Goal: Information Seeking & Learning: Find specific fact

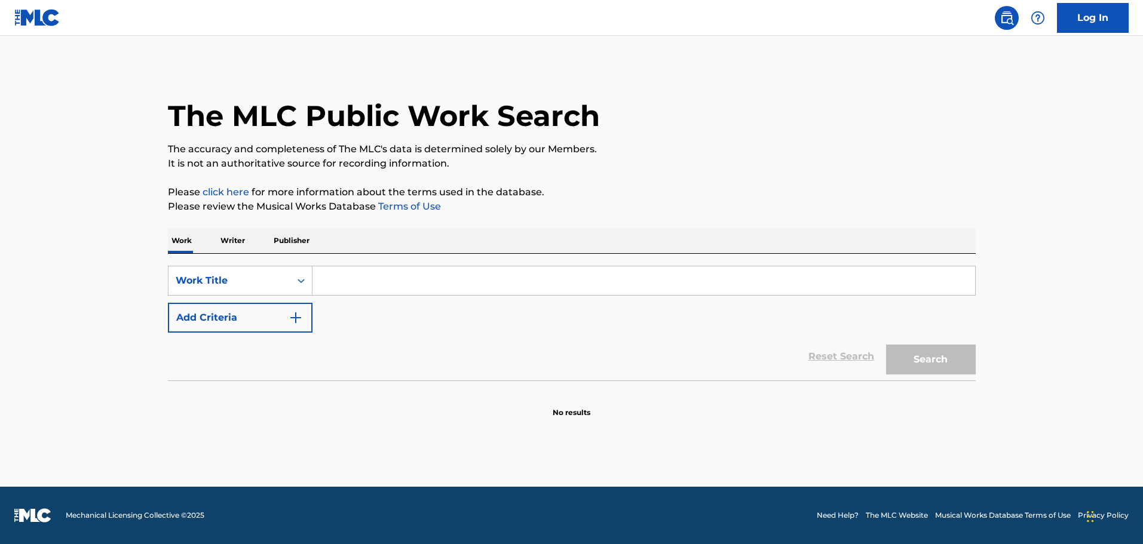
drag, startPoint x: 358, startPoint y: 275, endPoint x: 350, endPoint y: 275, distance: 8.4
click at [358, 275] on input "Search Form" at bounding box center [644, 280] width 663 height 29
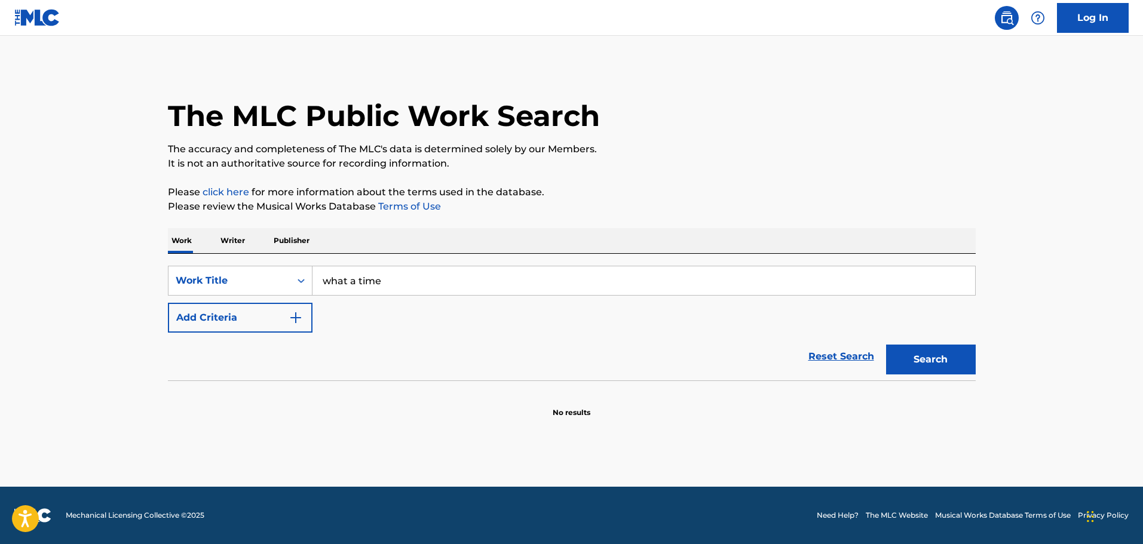
type input "what a time"
click at [886, 345] on button "Search" at bounding box center [931, 360] width 90 height 30
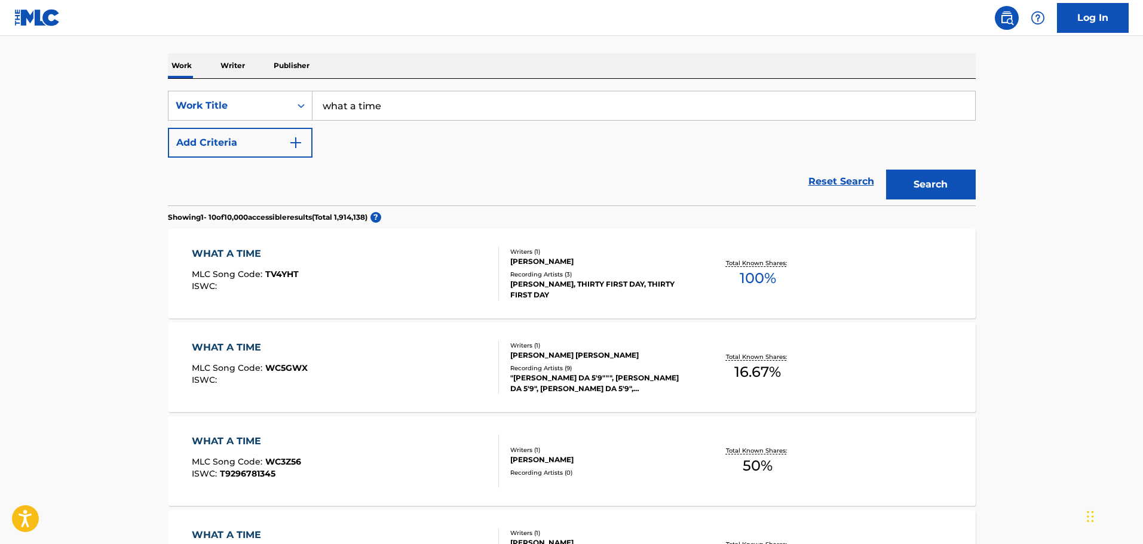
scroll to position [179, 0]
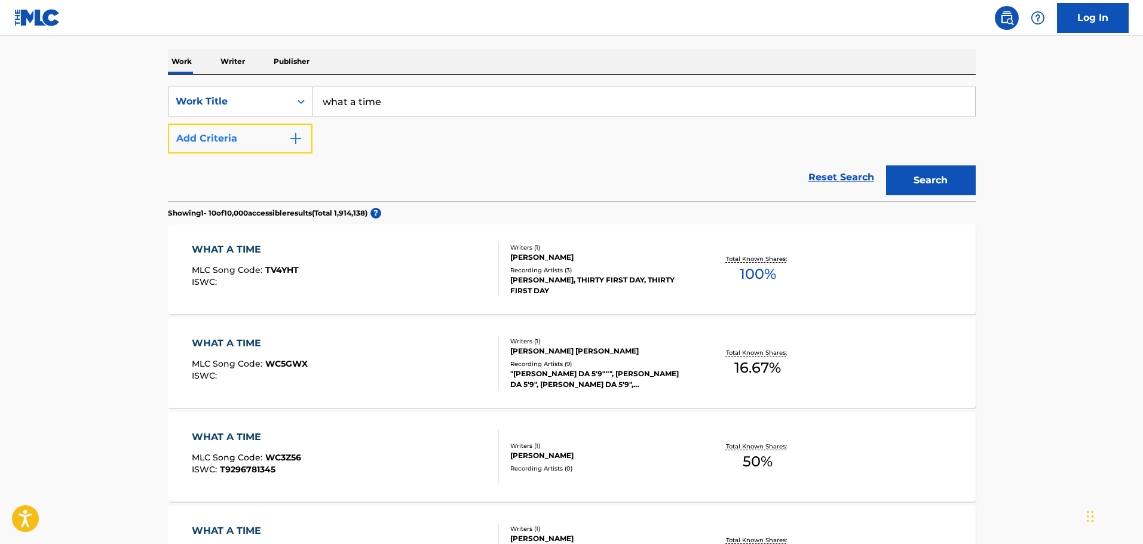
click at [259, 129] on button "Add Criteria" at bounding box center [240, 139] width 145 height 30
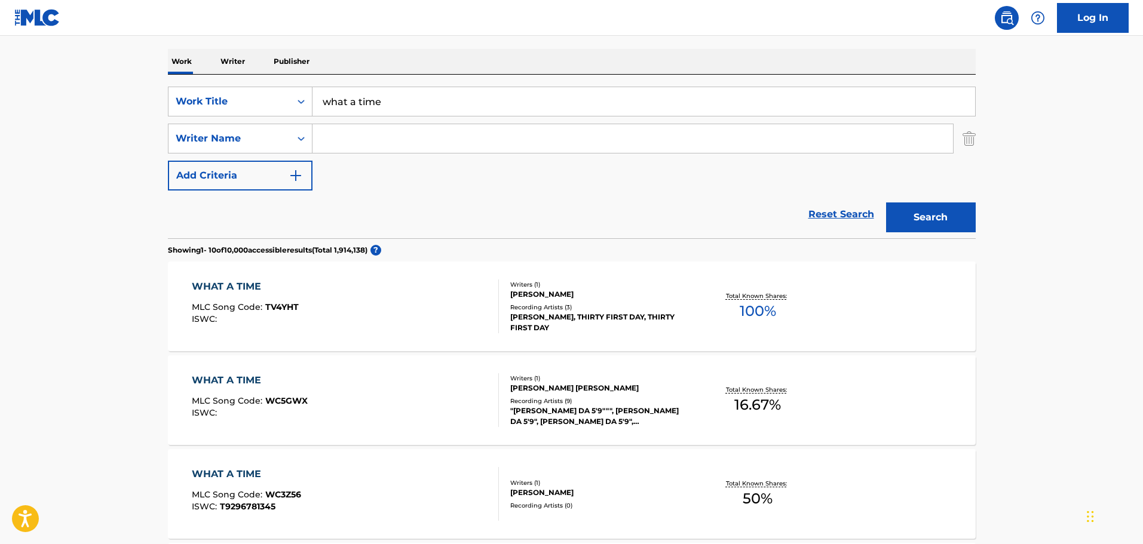
click at [375, 157] on div "SearchWithCriteria38a8c5c4-75c8-42e3-b2fb-34b0b70ae84b Work Title what a time S…" at bounding box center [572, 139] width 808 height 104
click at [363, 121] on div "SearchWithCriteria38a8c5c4-75c8-42e3-b2fb-34b0b70ae84b Work Title what a time S…" at bounding box center [572, 139] width 808 height 104
click at [368, 138] on input "Search Form" at bounding box center [633, 138] width 641 height 29
click at [457, 141] on input "Search Form" at bounding box center [633, 138] width 641 height 29
type input "julia michaels"
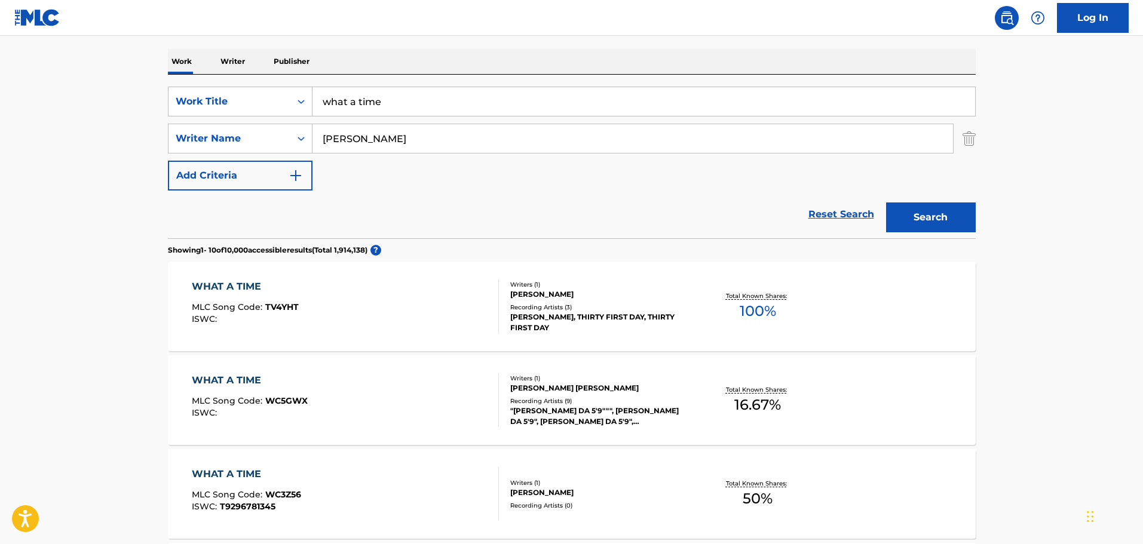
click at [886, 203] on button "Search" at bounding box center [931, 218] width 90 height 30
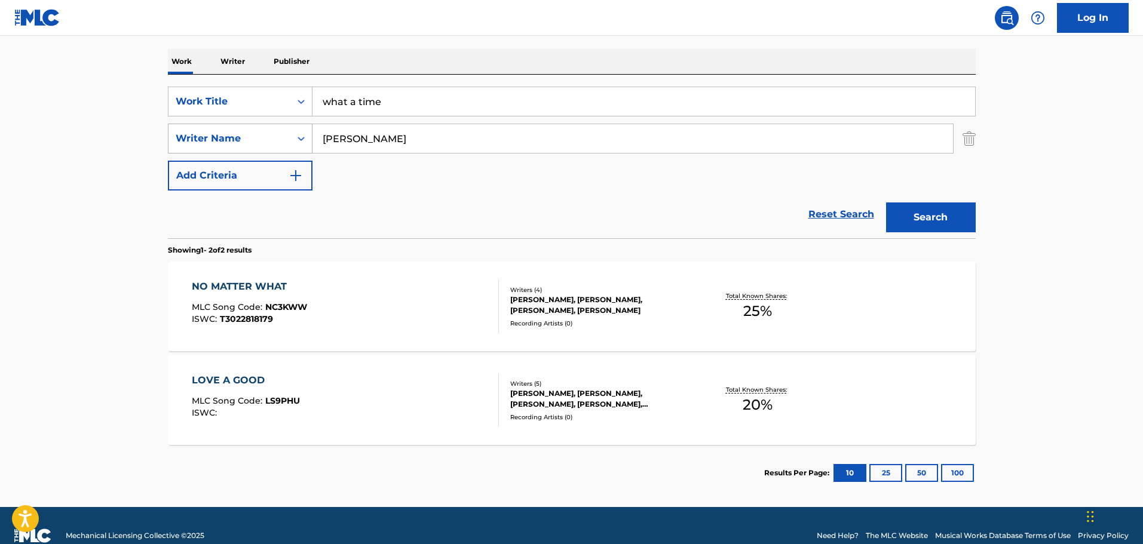
drag, startPoint x: 444, startPoint y: 143, endPoint x: 261, endPoint y: 128, distance: 183.4
click at [261, 127] on div "SearchWithCriteria0b73b059-7b30-40a9-8071-1e7cff416b5a Writer Name julia michae…" at bounding box center [572, 139] width 808 height 30
type input "justin tranter"
click at [886, 203] on button "Search" at bounding box center [931, 218] width 90 height 30
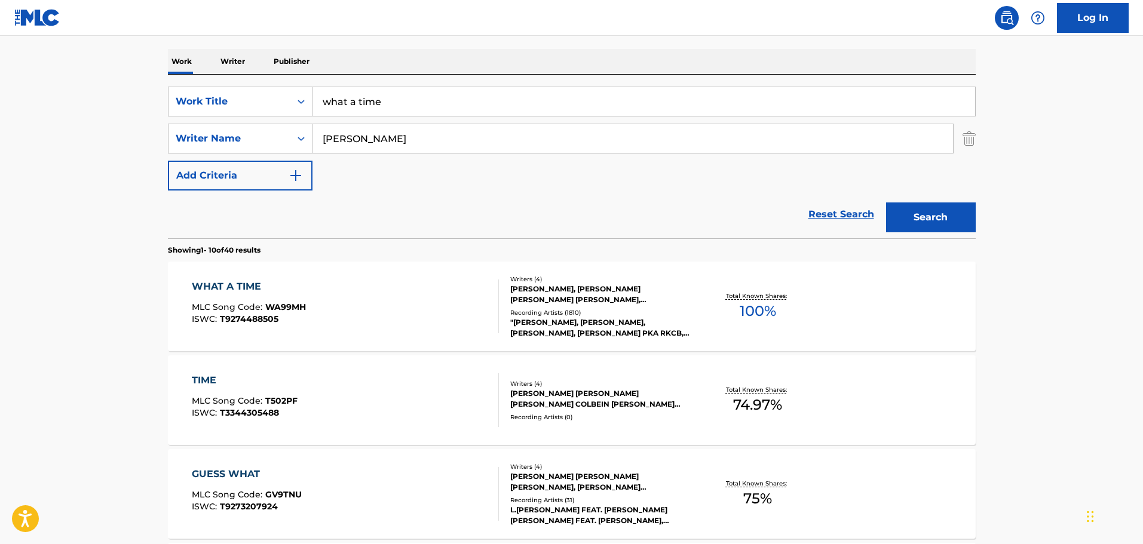
click at [335, 303] on div "WHAT A TIME MLC Song Code : WA99MH ISWC : T9274488505" at bounding box center [345, 307] width 307 height 54
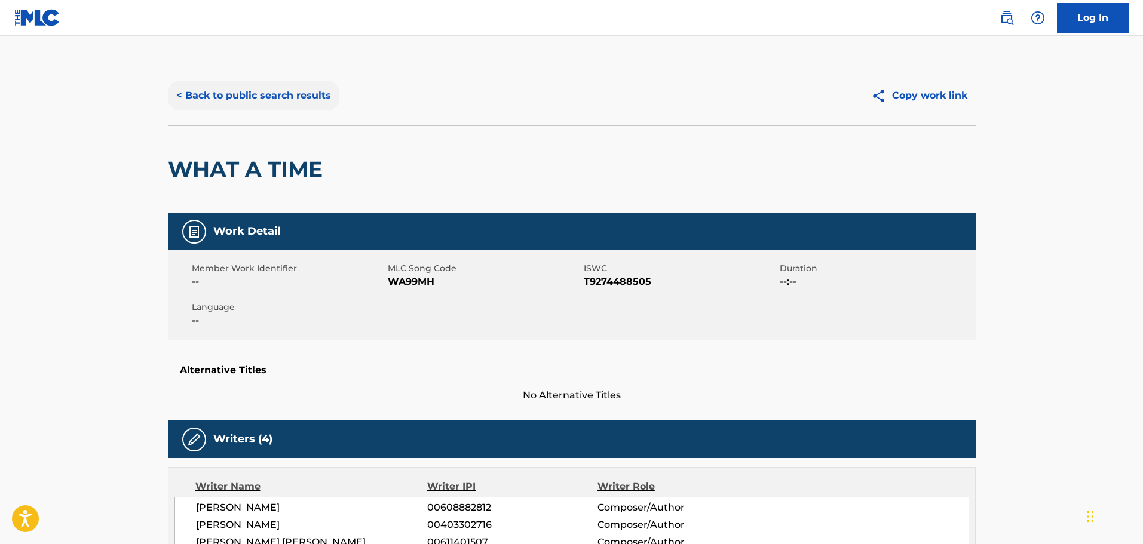
click at [290, 105] on button "< Back to public search results" at bounding box center [253, 96] width 171 height 30
